Goal: Contribute content

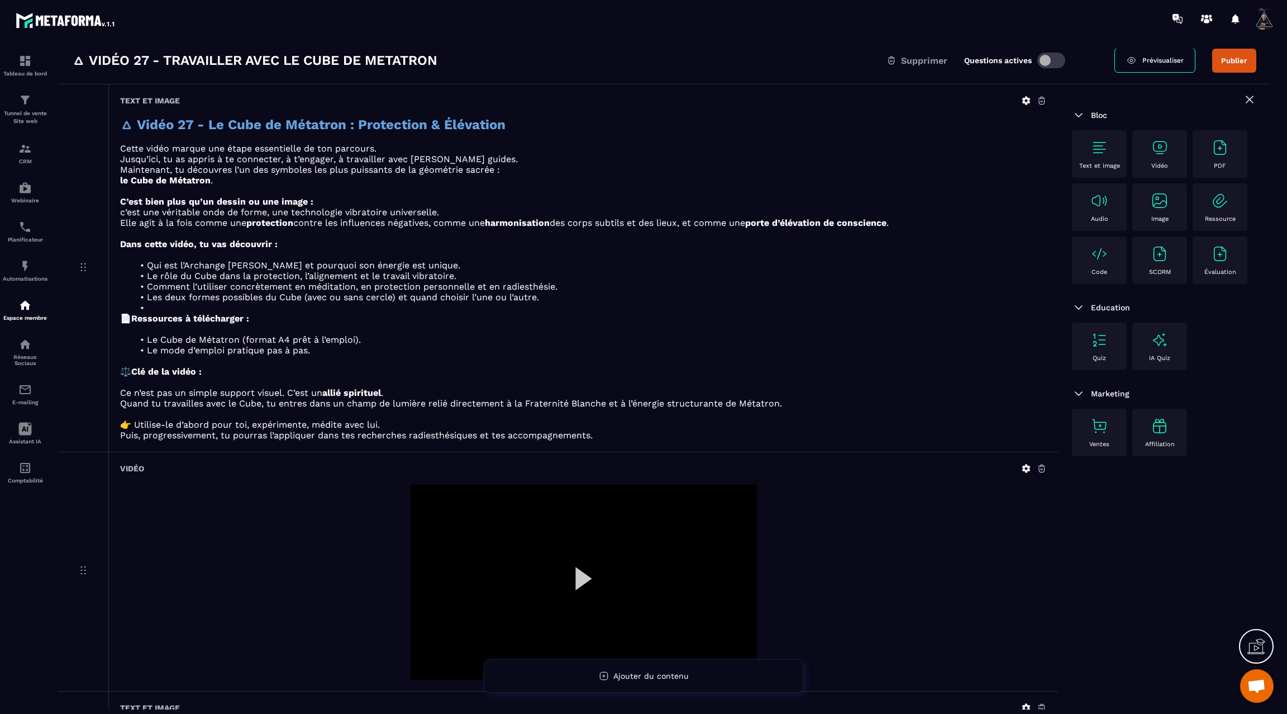
scroll to position [194, 0]
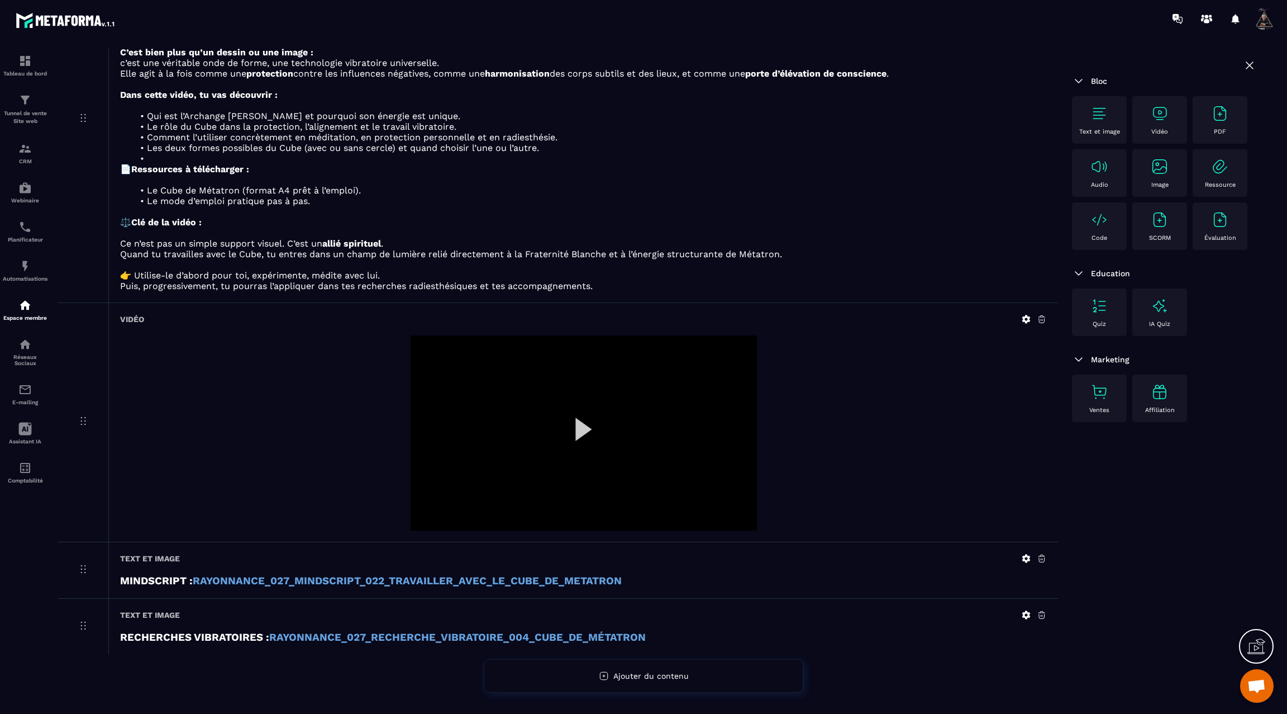
click at [578, 424] on div at bounding box center [584, 432] width 346 height 195
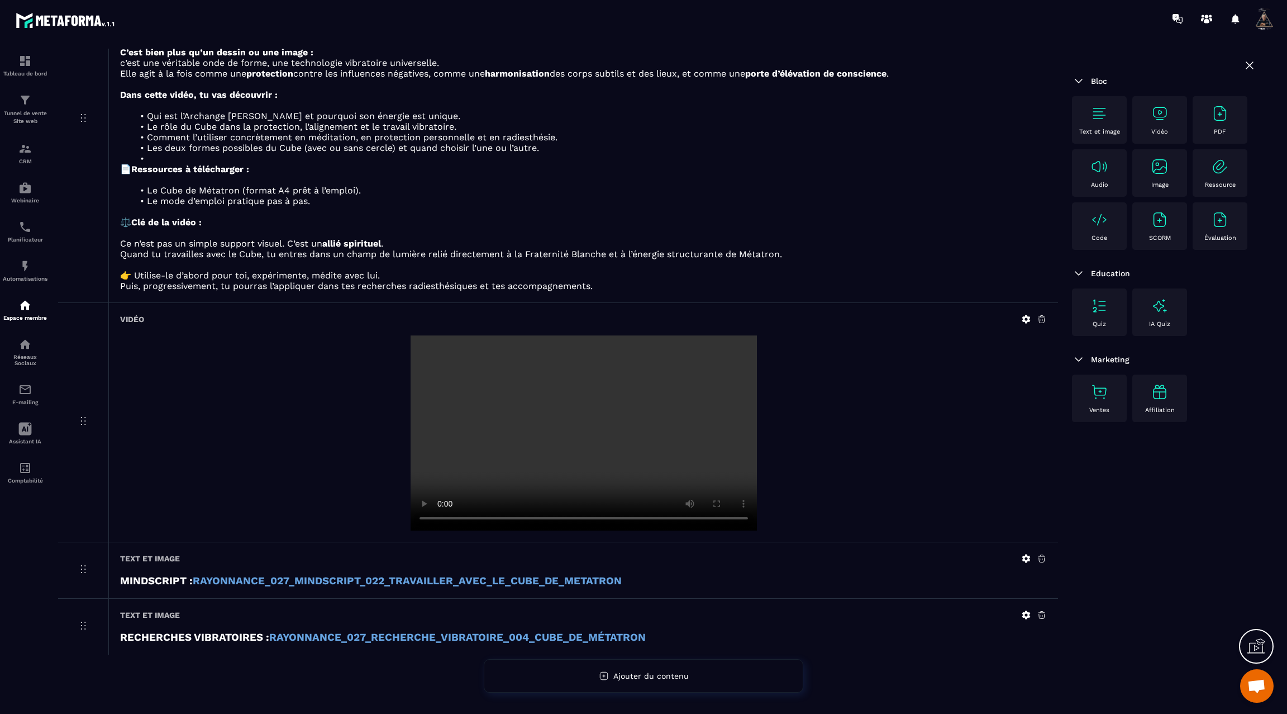
click at [1004, 263] on p at bounding box center [583, 264] width 927 height 11
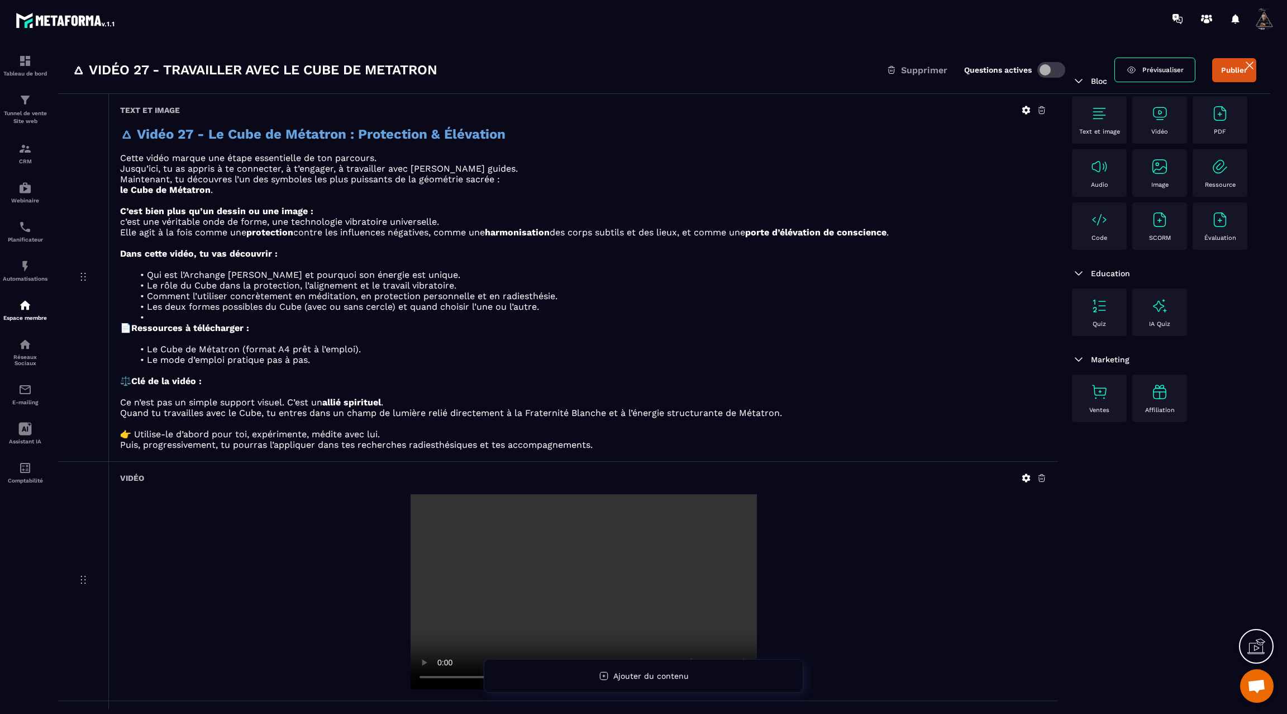
scroll to position [0, 0]
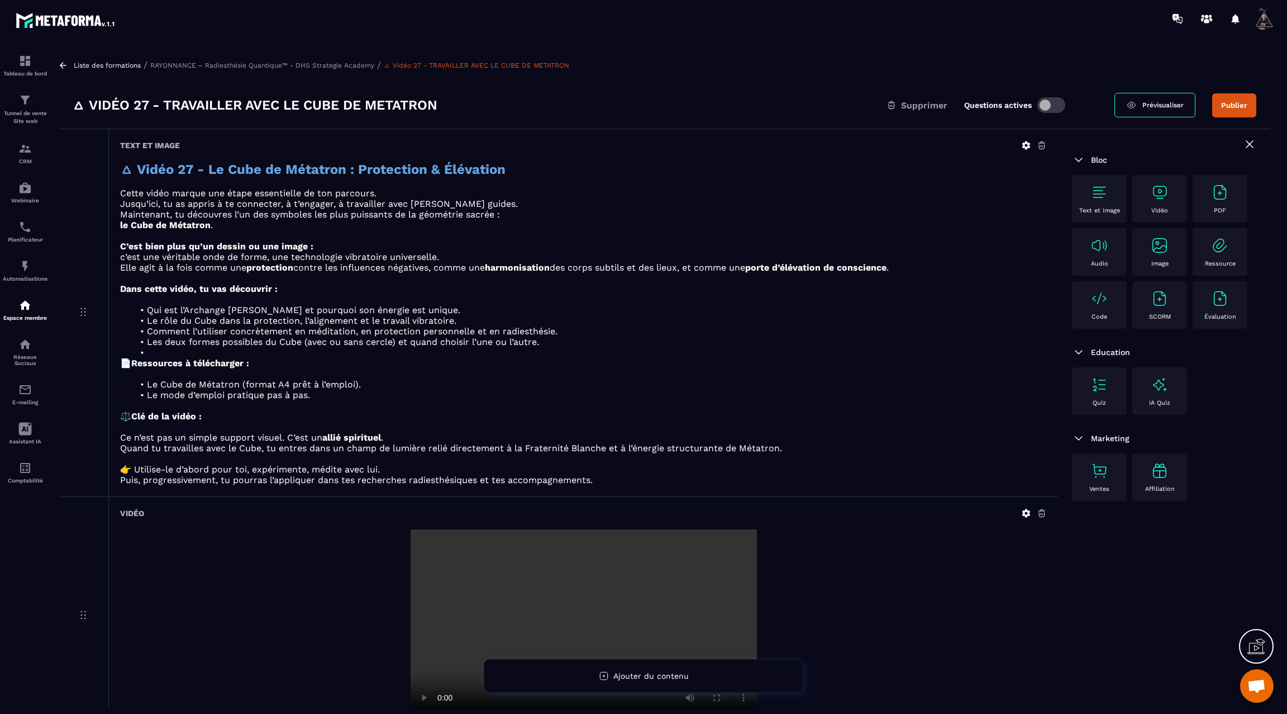
click at [1168, 102] on span "Prévisualiser" at bounding box center [1163, 105] width 41 height 8
click at [1027, 514] on icon at bounding box center [1027, 513] width 8 height 8
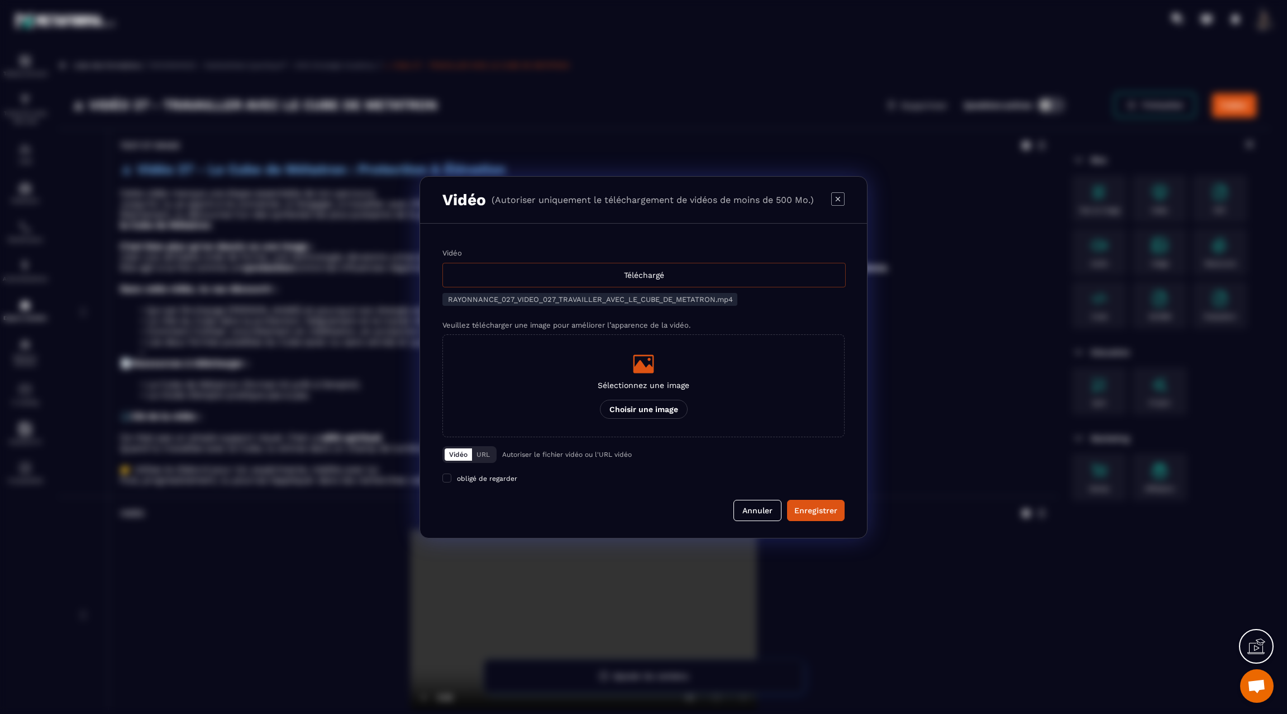
click at [667, 281] on div "Téléchargé" at bounding box center [644, 275] width 403 height 25
click at [0, 0] on input "Vidéo Téléchargé" at bounding box center [0, 0] width 0 height 0
click at [814, 506] on div "Enregistrer" at bounding box center [816, 510] width 43 height 11
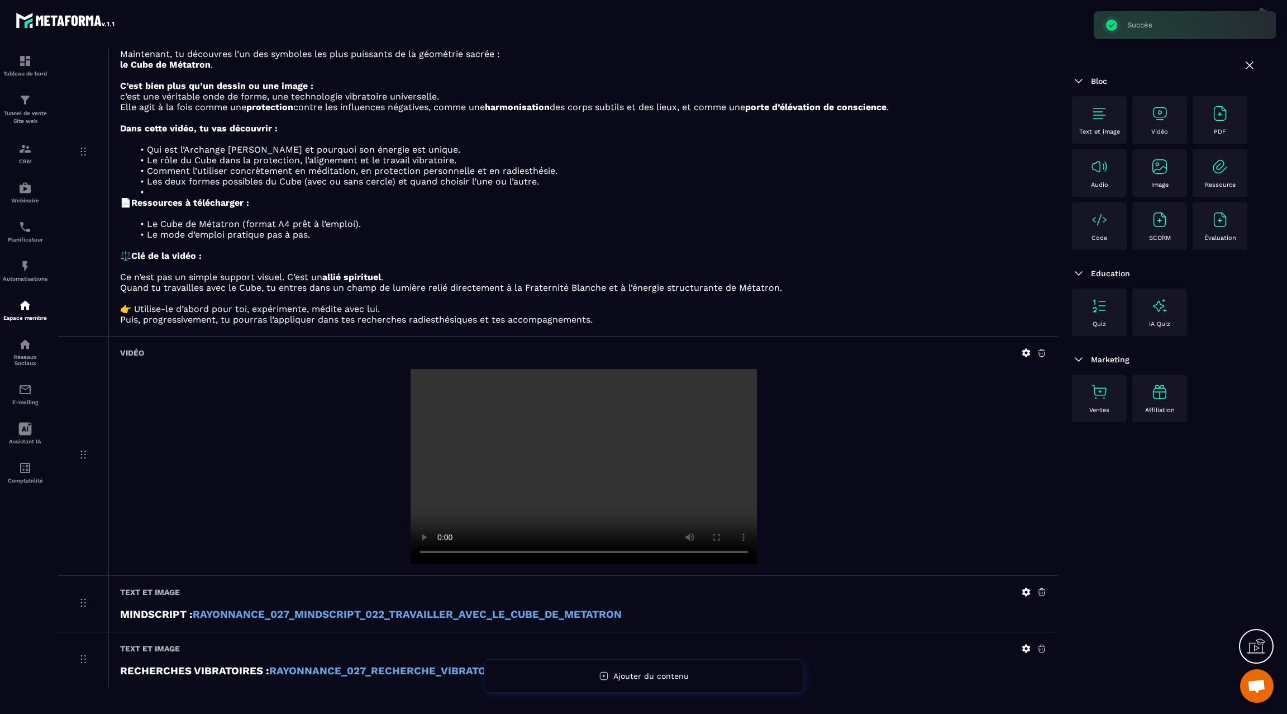
scroll to position [158, 0]
